Goal: Task Accomplishment & Management: Use online tool/utility

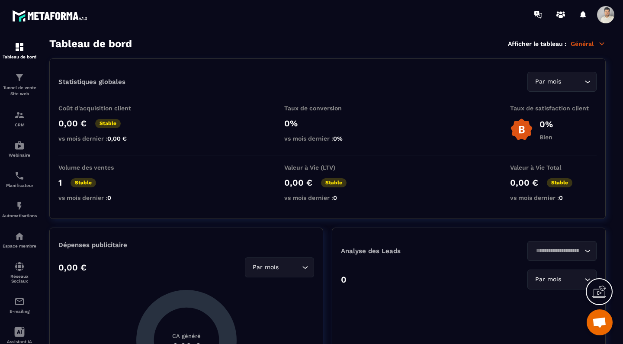
click at [601, 43] on icon at bounding box center [601, 43] width 5 height 2
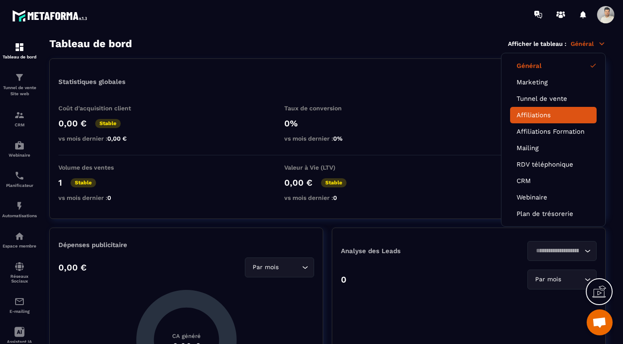
click at [548, 118] on link "Affiliations" at bounding box center [553, 115] width 74 height 8
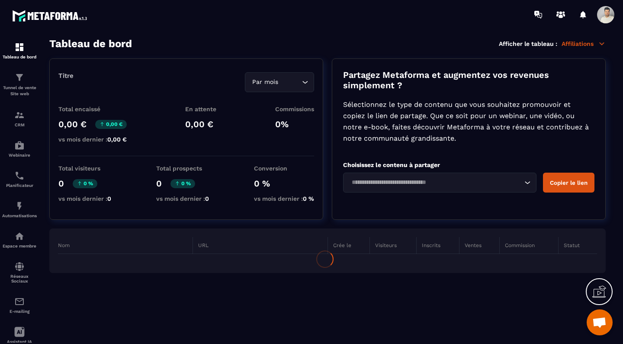
click at [328, 54] on section "Tableau de bord Afficher le tableau : Affiliations Titre Par mois Loading... To…" at bounding box center [328, 191] width 574 height 307
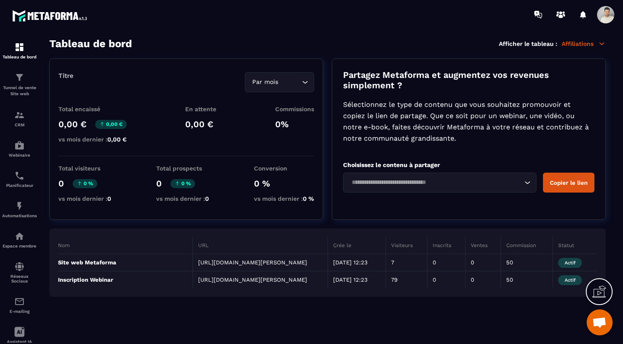
click at [328, 54] on section "Tableau de bord Afficher le tableau : Affiliations Titre Par mois Loading... To…" at bounding box center [328, 191] width 574 height 307
click at [17, 75] on img at bounding box center [19, 77] width 10 height 10
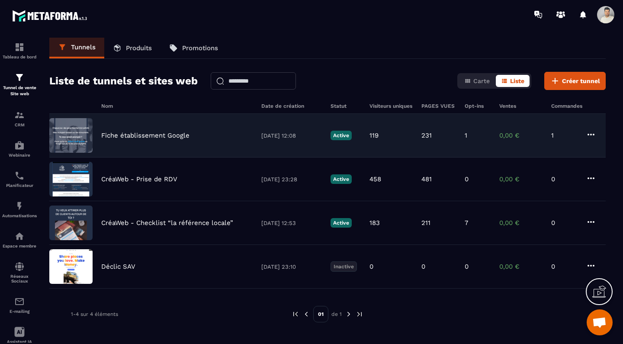
click at [593, 134] on icon at bounding box center [591, 134] width 10 height 10
click at [155, 132] on p "Fiche établissement Google" at bounding box center [145, 135] width 88 height 8
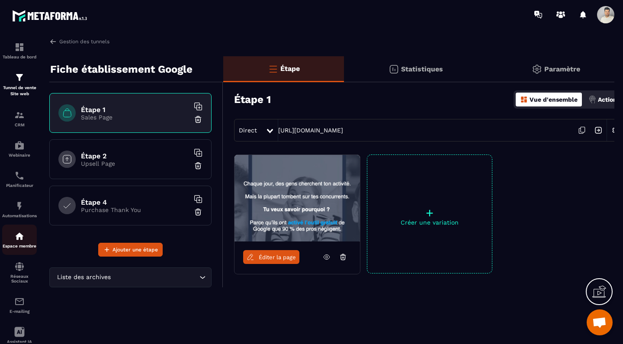
click at [18, 243] on div "Espace membre" at bounding box center [19, 239] width 35 height 17
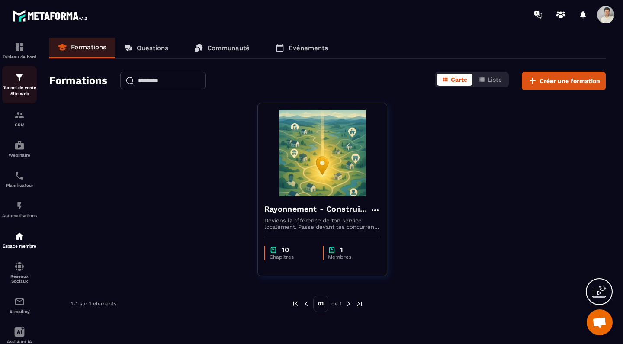
click at [22, 82] on img at bounding box center [19, 77] width 10 height 10
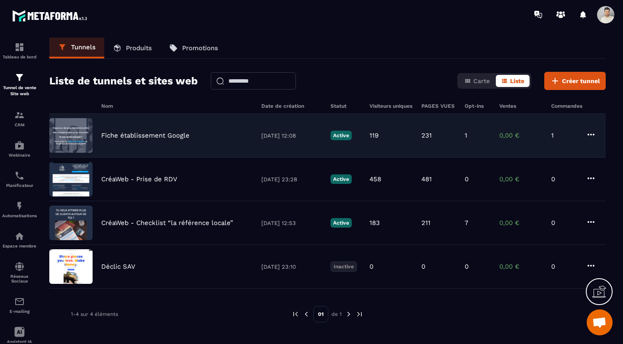
click at [143, 135] on p "Fiche établissement Google" at bounding box center [145, 135] width 88 height 8
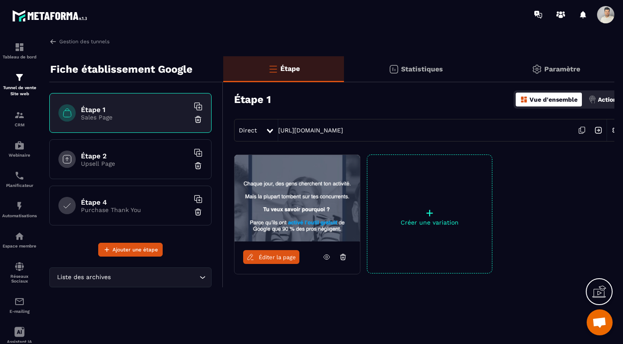
click at [277, 252] on link "Éditer la page" at bounding box center [271, 257] width 56 height 14
